Goal: Task Accomplishment & Management: Use online tool/utility

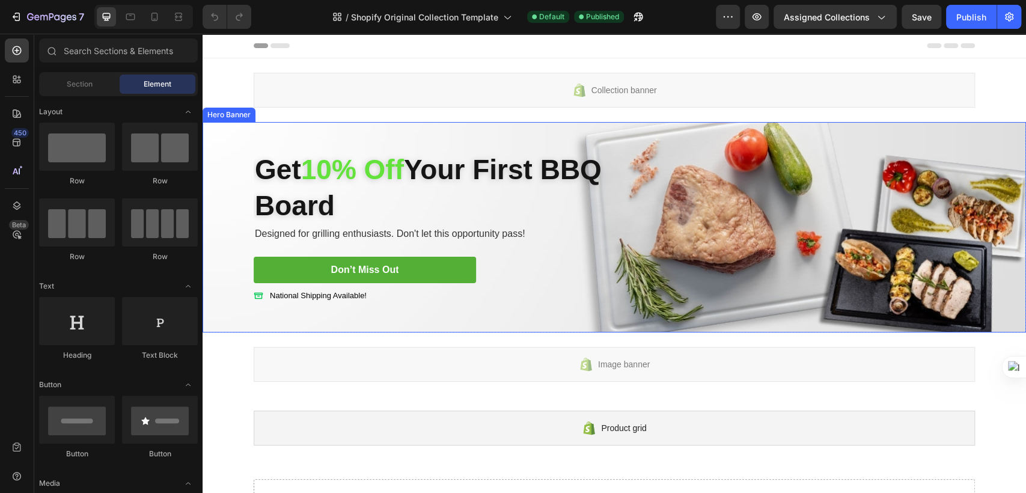
click at [772, 132] on div "Get 10% Off Your First BBQ Board Heading Get 10% Off Your First BBQ Board Headi…" at bounding box center [614, 227] width 739 height 191
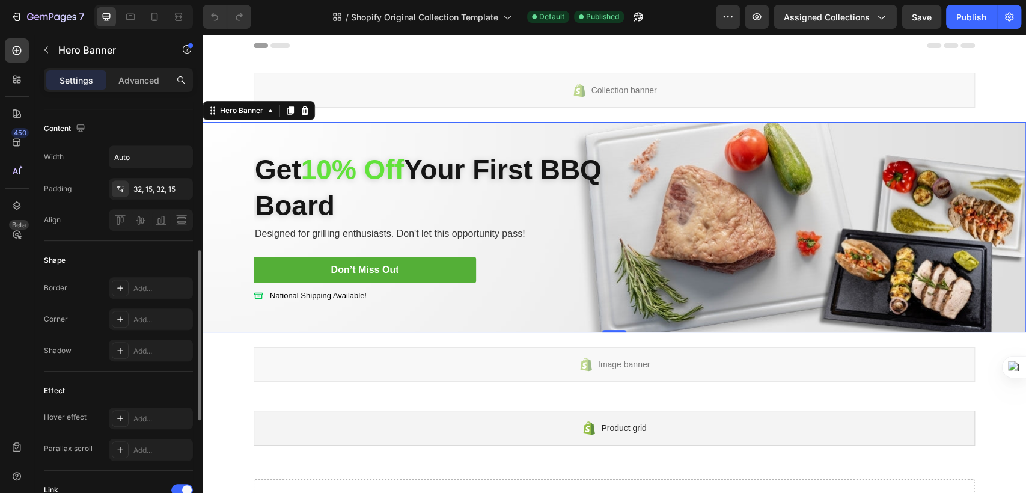
scroll to position [303, 0]
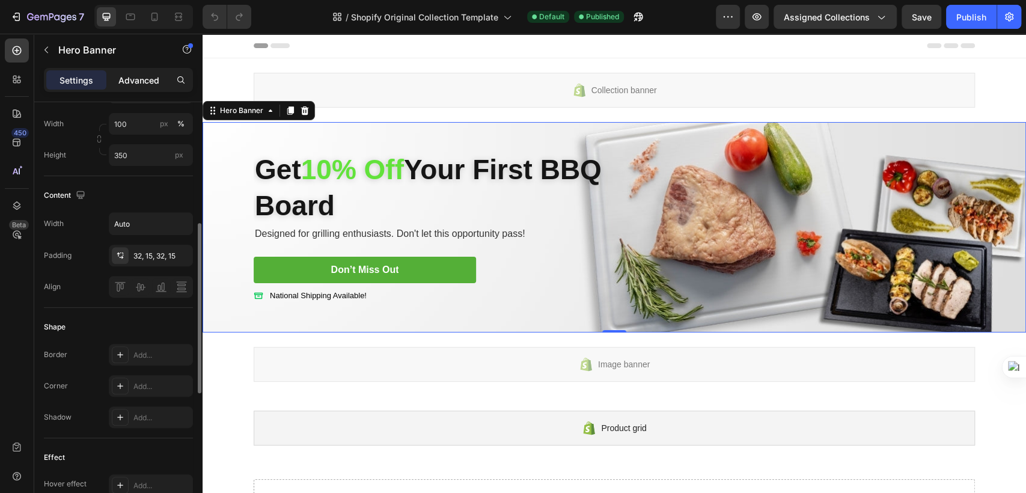
click at [141, 87] on div "Advanced" at bounding box center [139, 79] width 60 height 19
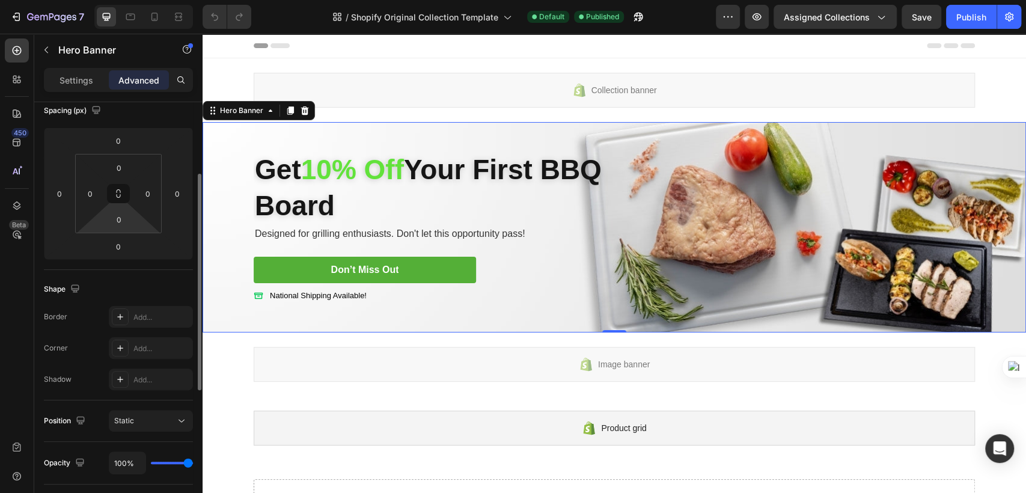
scroll to position [0, 0]
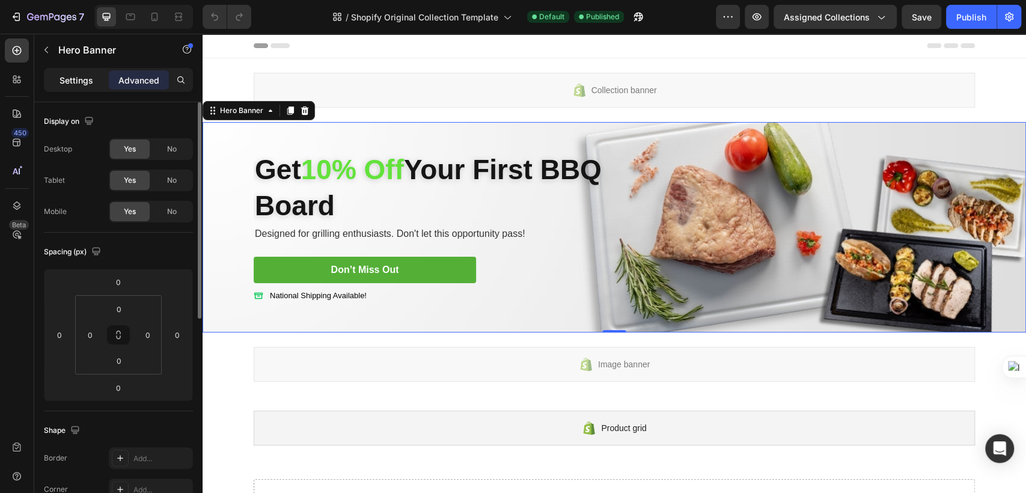
click at [79, 82] on p "Settings" at bounding box center [76, 80] width 34 height 13
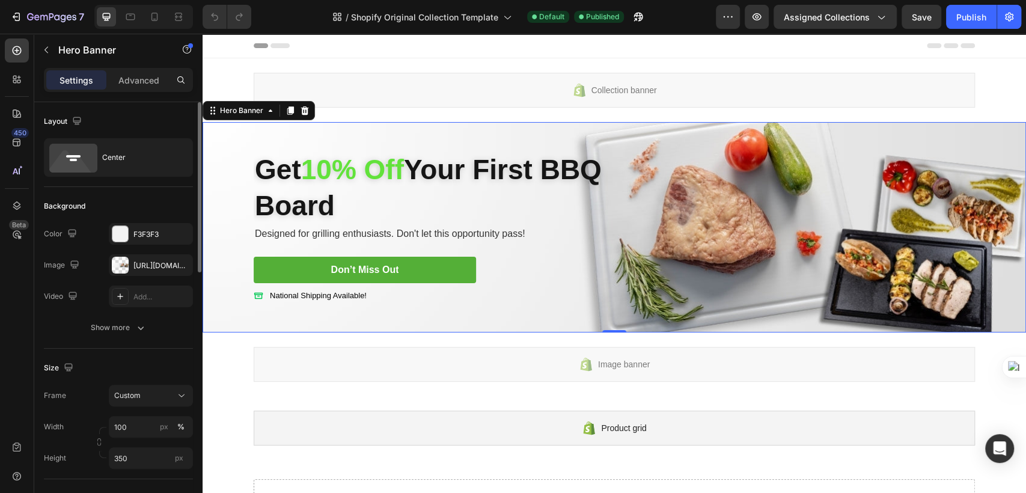
scroll to position [67, 0]
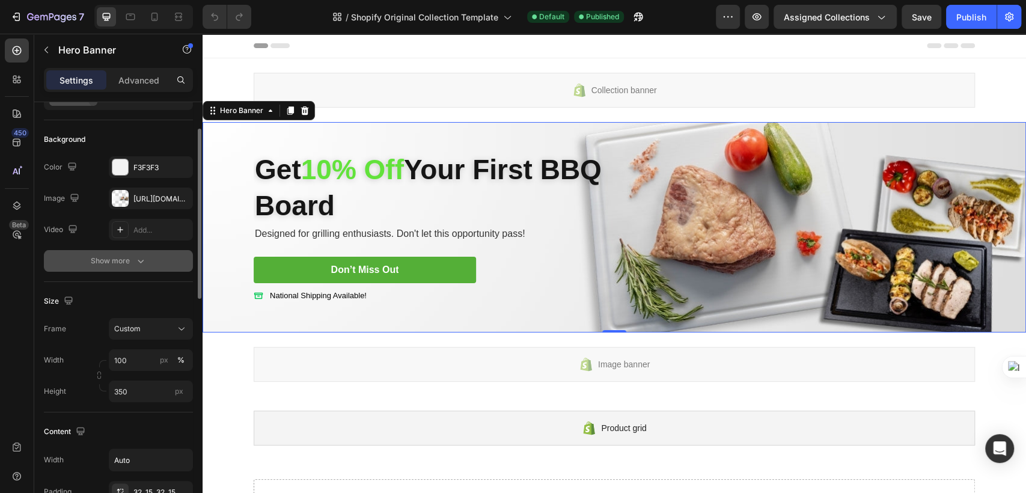
click at [149, 258] on button "Show more" at bounding box center [118, 261] width 149 height 22
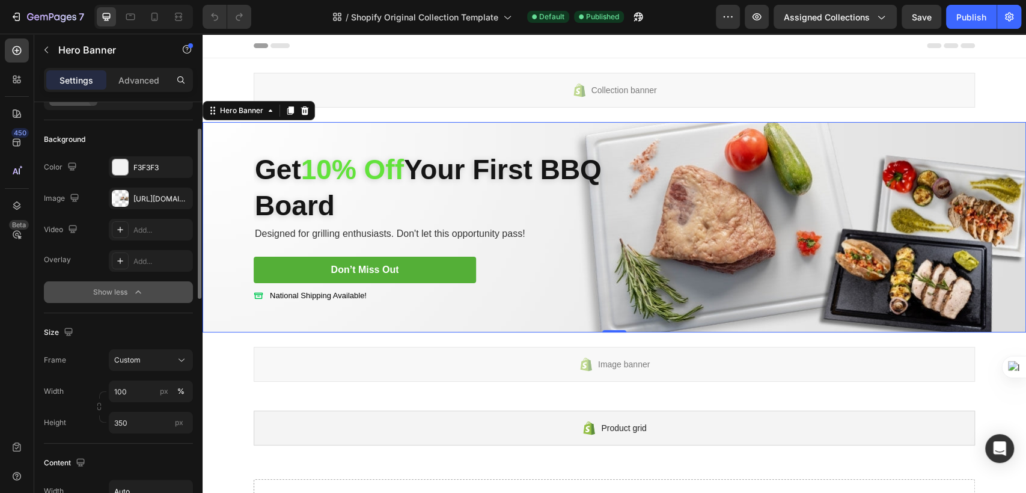
click at [128, 286] on div "Show less" at bounding box center [118, 292] width 51 height 12
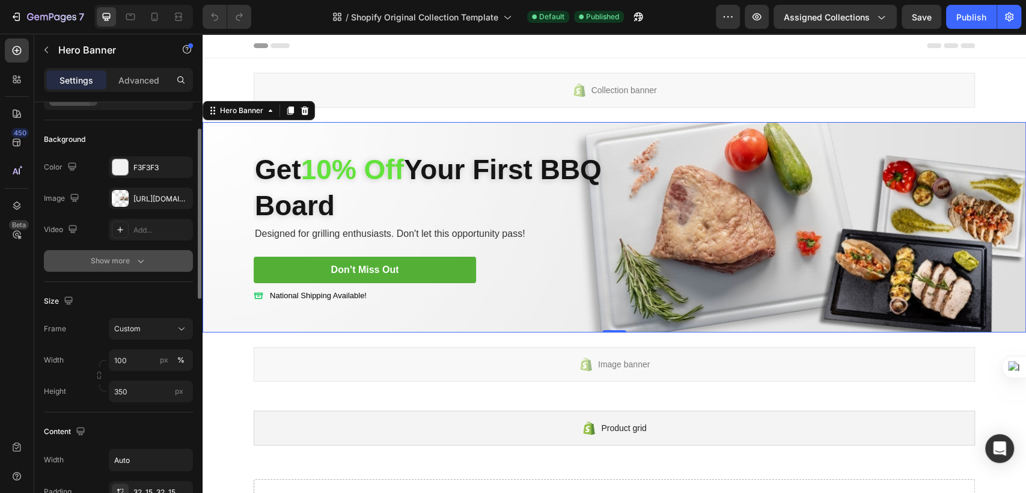
click at [121, 261] on div "Show more" at bounding box center [119, 261] width 56 height 12
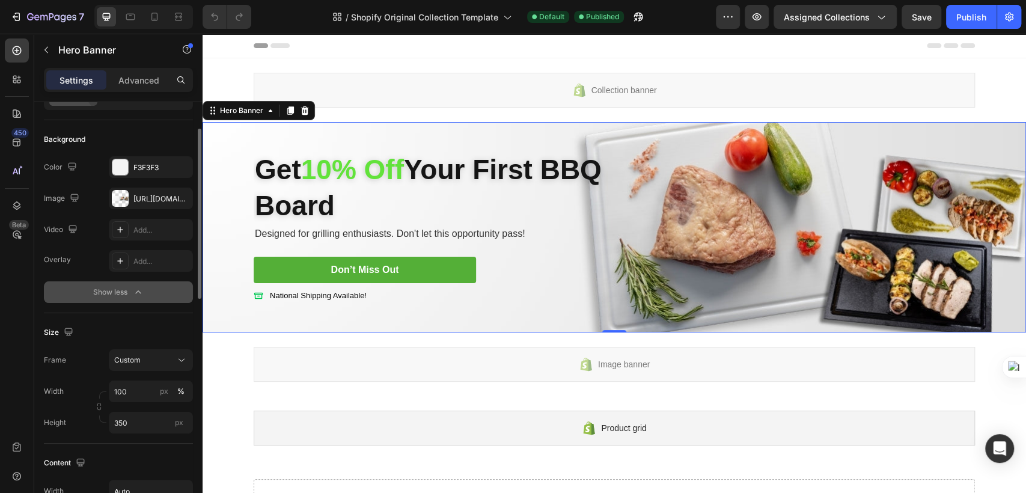
click at [115, 295] on div "Show less" at bounding box center [118, 292] width 51 height 12
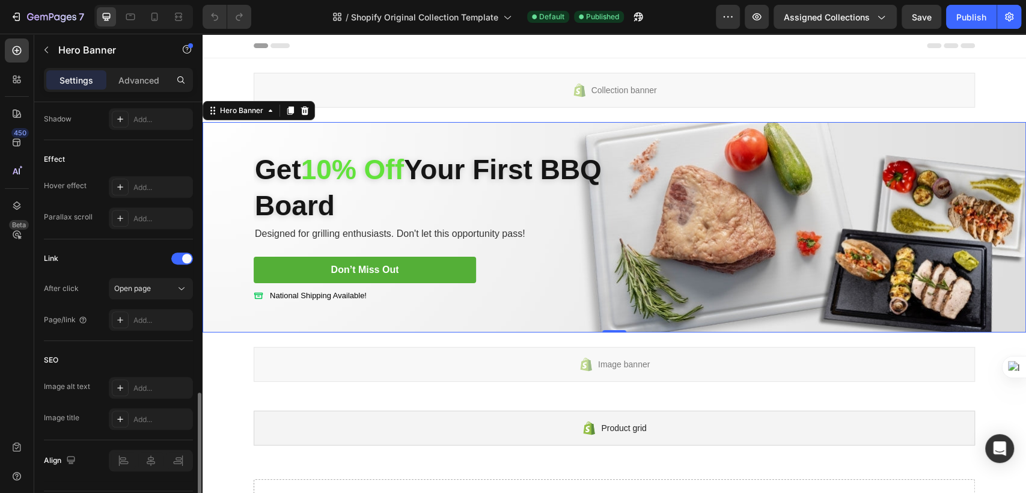
scroll to position [636, 0]
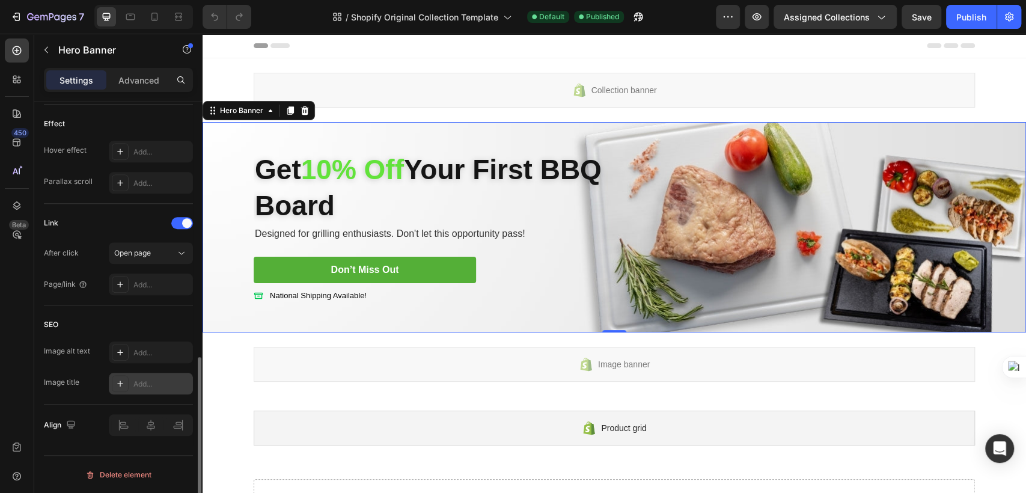
click at [132, 386] on div "Add..." at bounding box center [151, 384] width 84 height 22
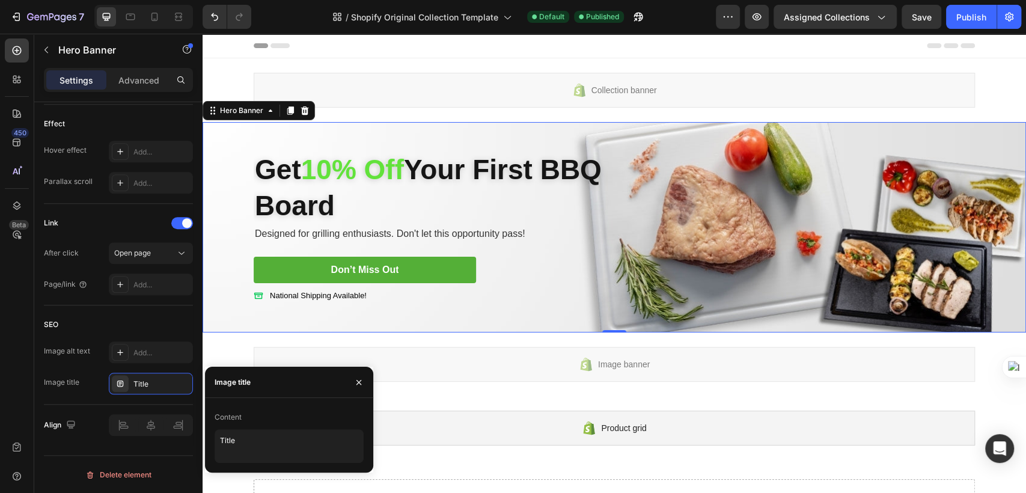
click at [273, 419] on div "Content" at bounding box center [289, 416] width 149 height 19
click at [221, 458] on textarea "Title" at bounding box center [289, 446] width 149 height 34
drag, startPoint x: 221, startPoint y: 458, endPoint x: 251, endPoint y: 442, distance: 34.1
click at [251, 442] on textarea "Title" at bounding box center [289, 446] width 149 height 34
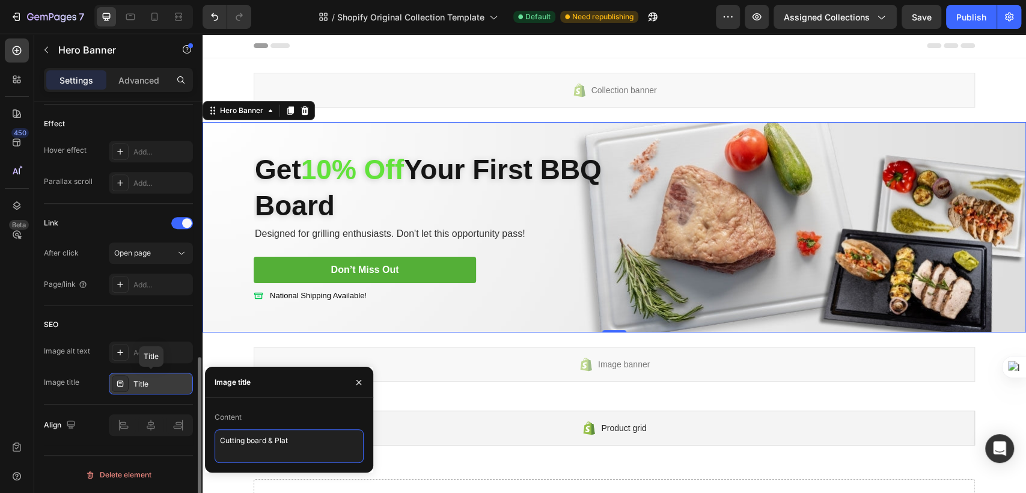
type textarea "Cutting board & Plate"
click at [159, 396] on div "SEO Image alt text Add... Image title Title" at bounding box center [118, 354] width 149 height 99
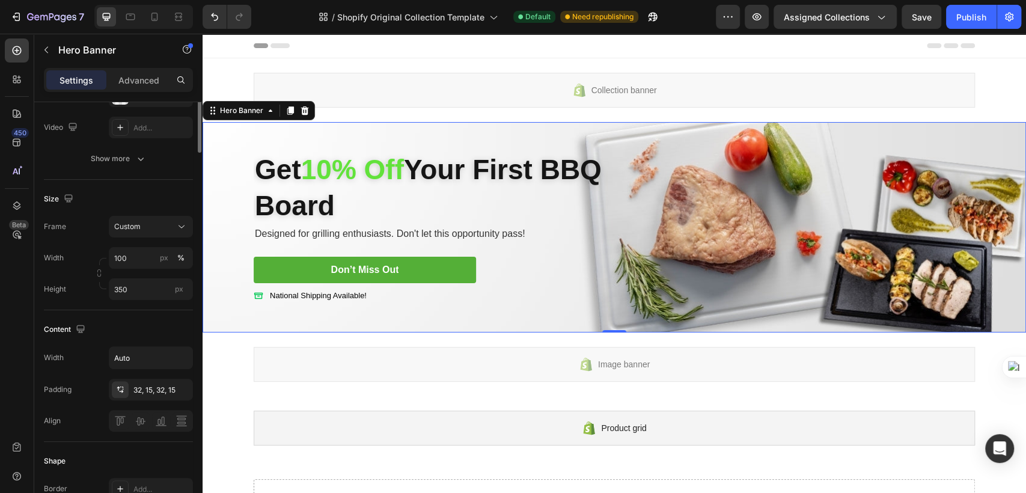
scroll to position [0, 0]
